Goal: Information Seeking & Learning: Find specific fact

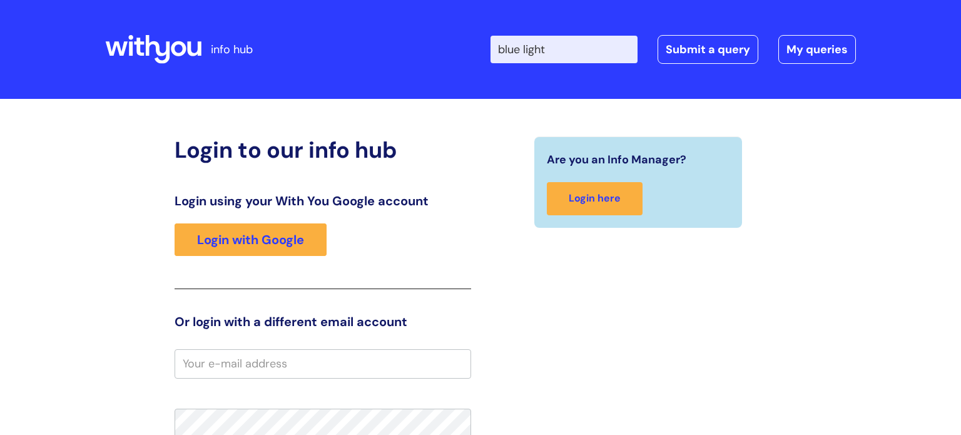
type input "blue light"
click button "Search" at bounding box center [0, 0] width 0 height 0
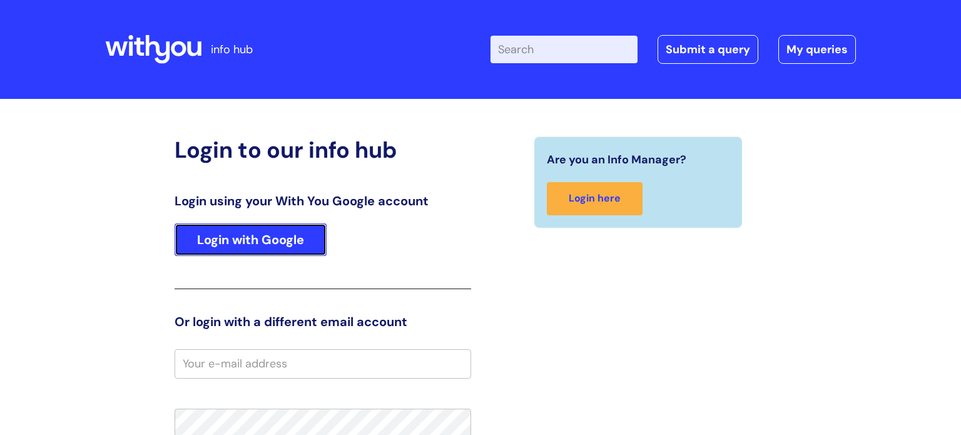
click at [280, 235] on link "Login with Google" at bounding box center [251, 239] width 152 height 33
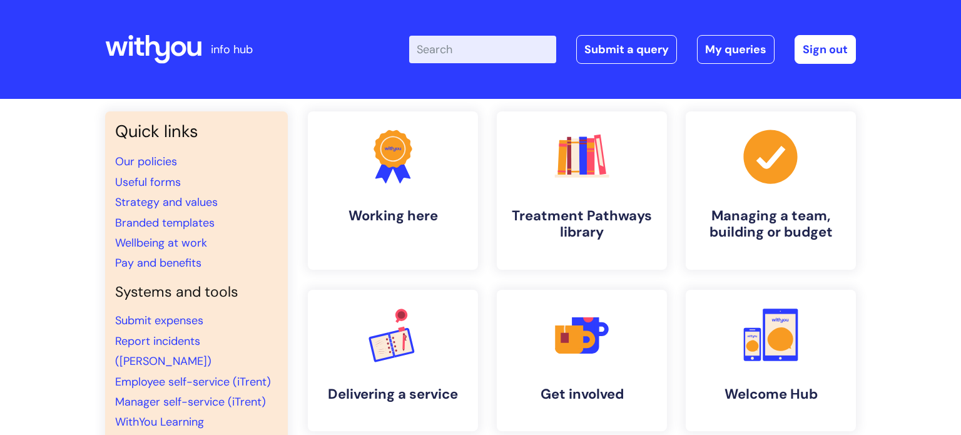
click at [455, 48] on input "Enter your search term here..." at bounding box center [482, 50] width 147 height 28
type input "blue light"
click button "Search" at bounding box center [0, 0] width 0 height 0
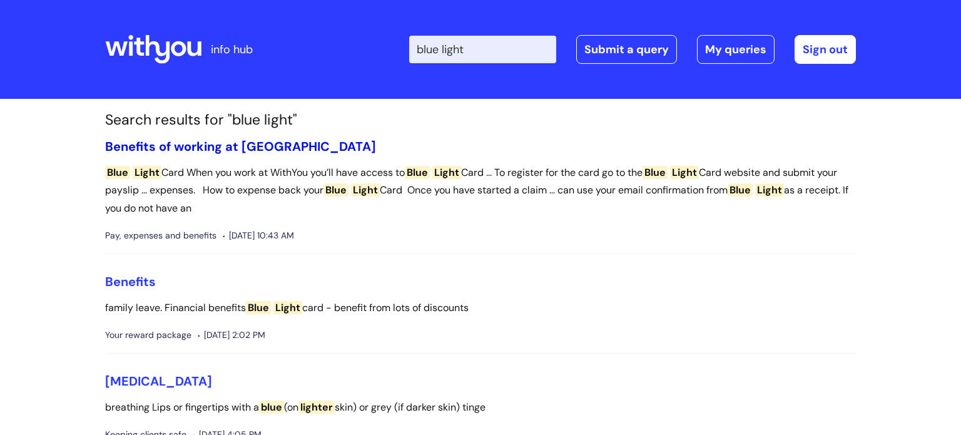
click at [167, 147] on link "Benefits of working at [GEOGRAPHIC_DATA]" at bounding box center [240, 146] width 271 height 16
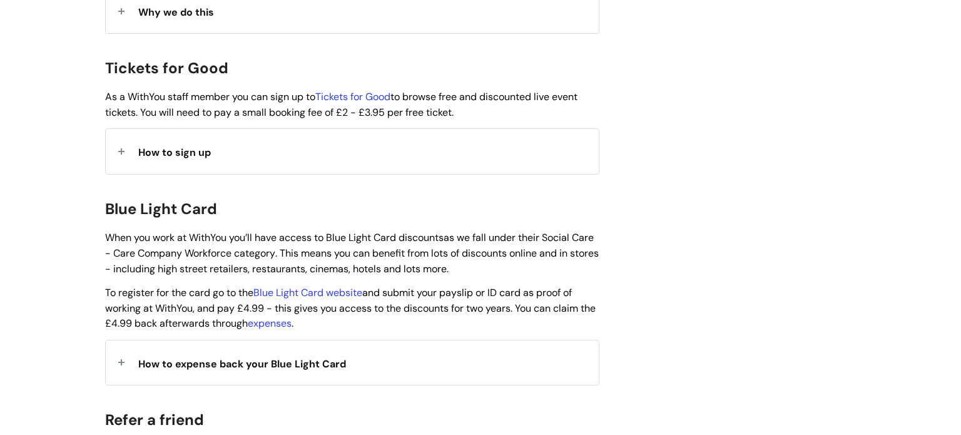
scroll to position [1175, 0]
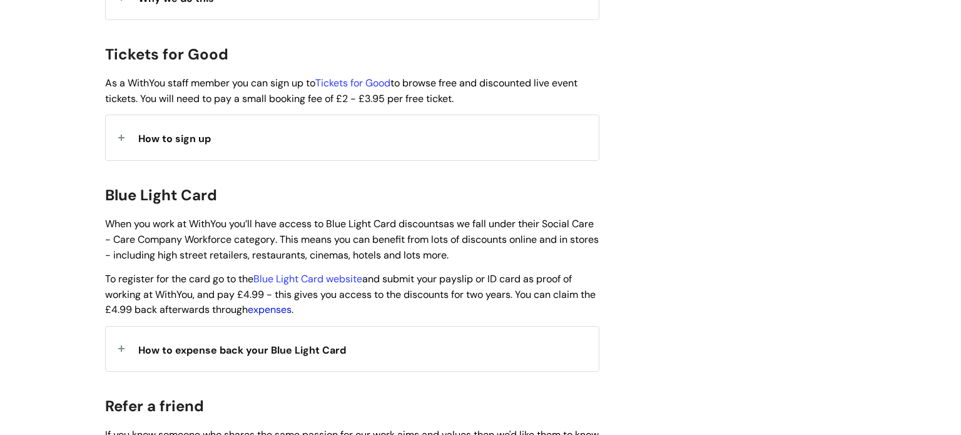
click at [284, 303] on link "expenses" at bounding box center [270, 309] width 44 height 13
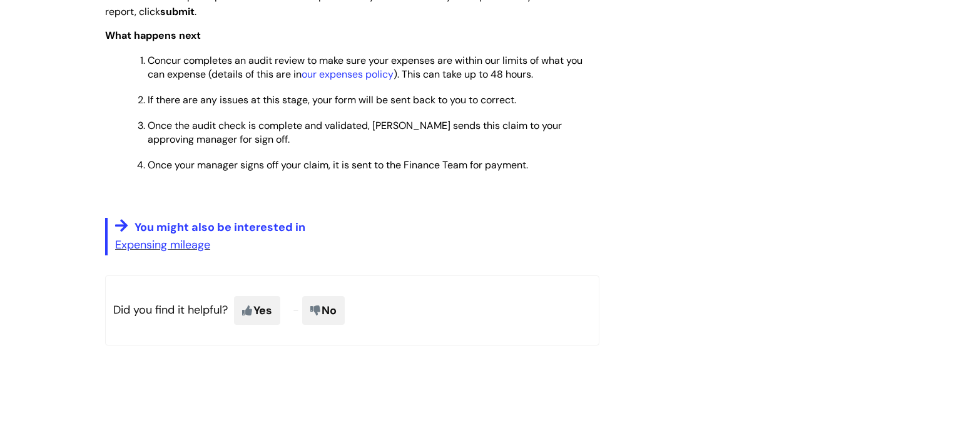
scroll to position [1365, 0]
